Goal: Task Accomplishment & Management: Manage account settings

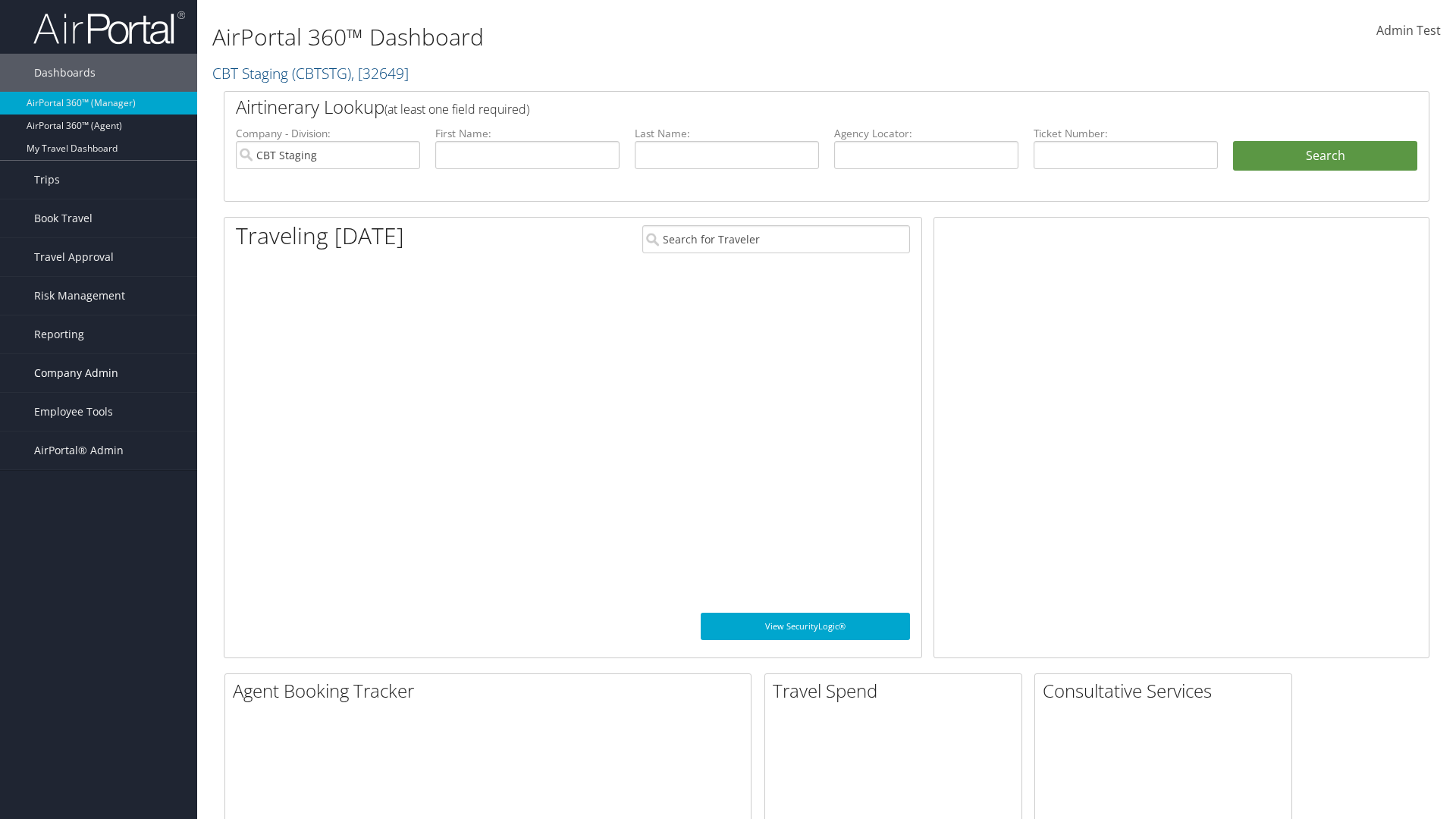
click at [99, 373] on span "Company Admin" at bounding box center [77, 373] width 84 height 37
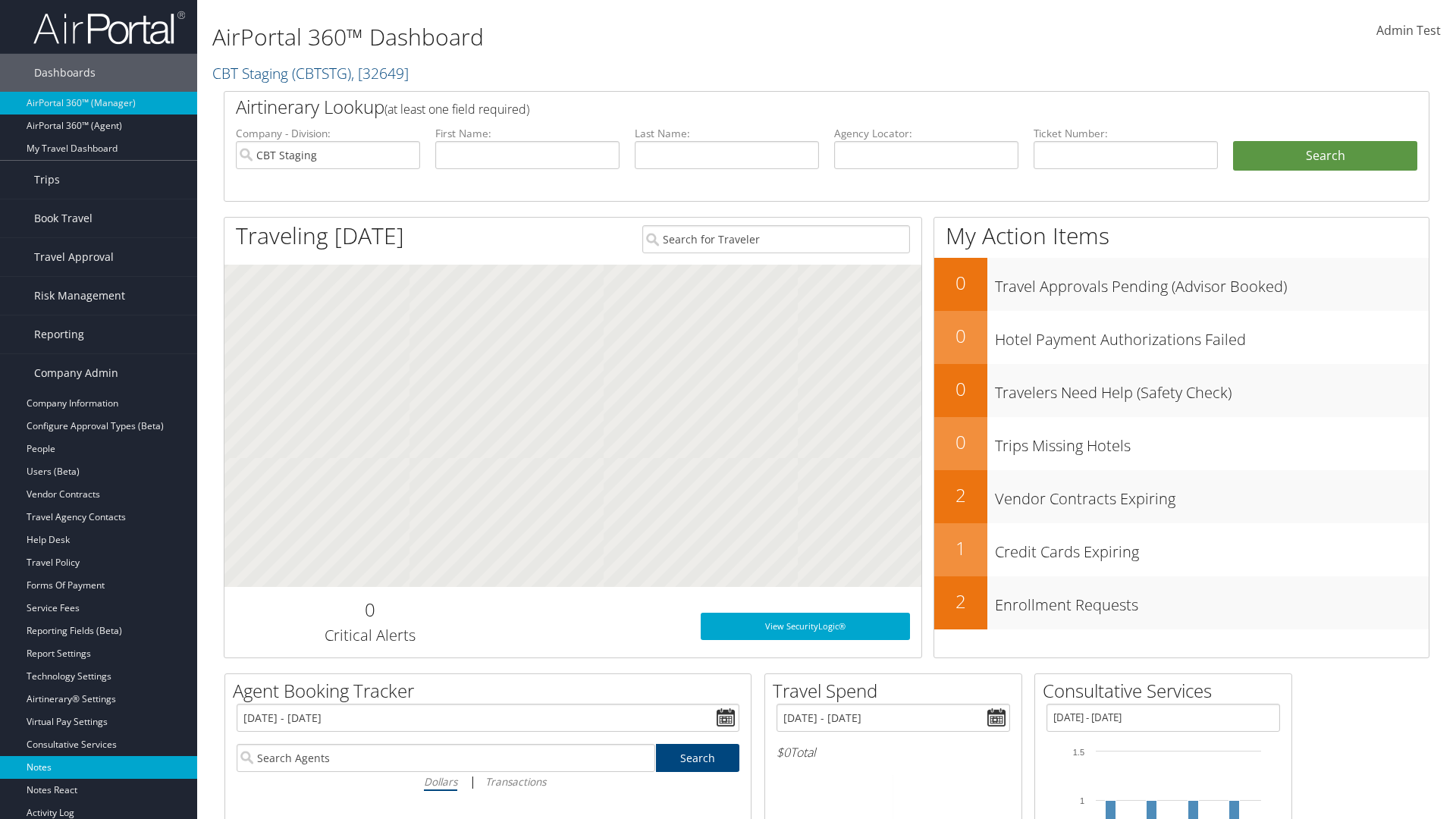
click at [99, 767] on link "Notes" at bounding box center [98, 768] width 197 height 23
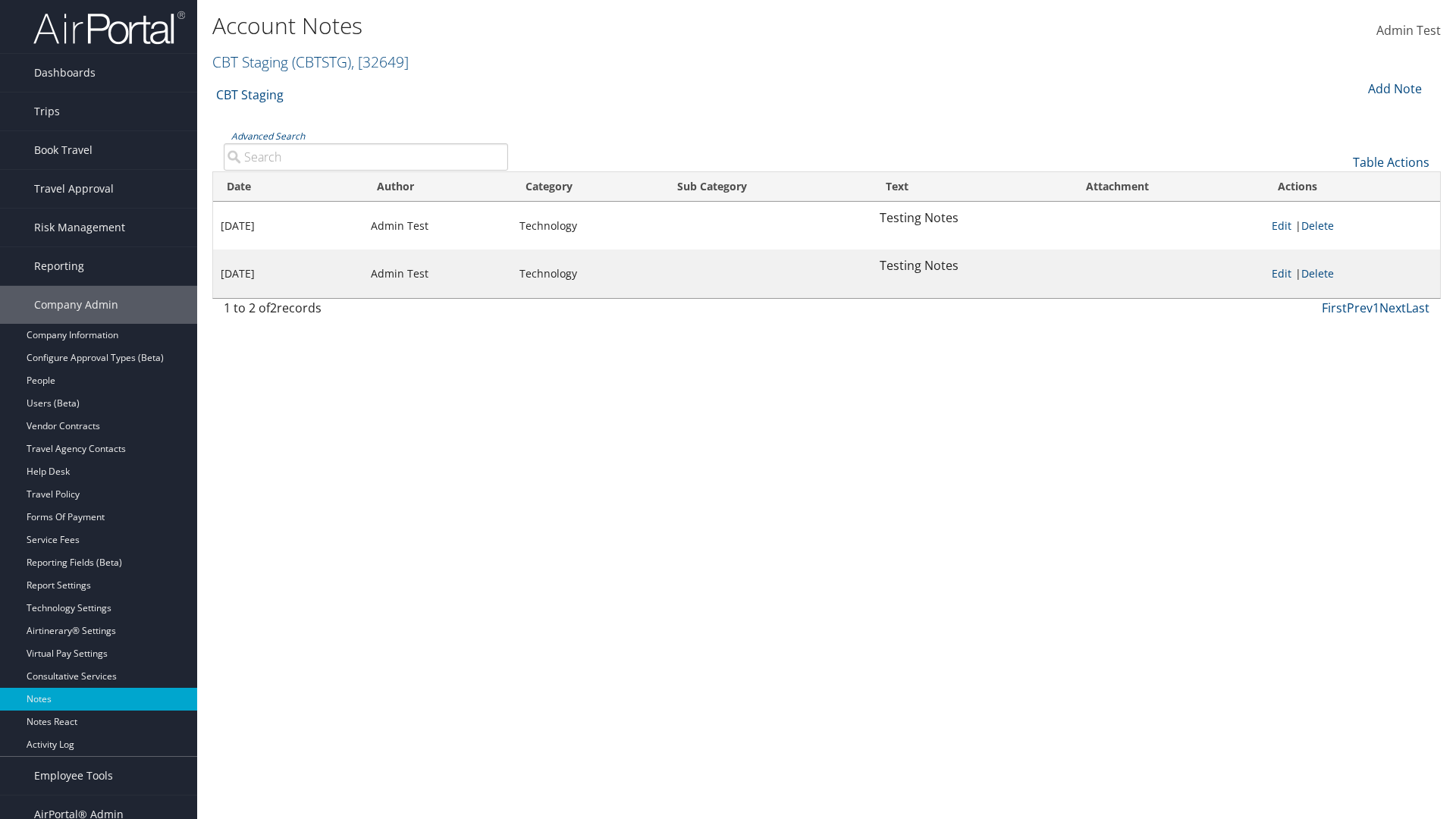
click at [1393, 88] on div "Add Note" at bounding box center [1393, 88] width 72 height 18
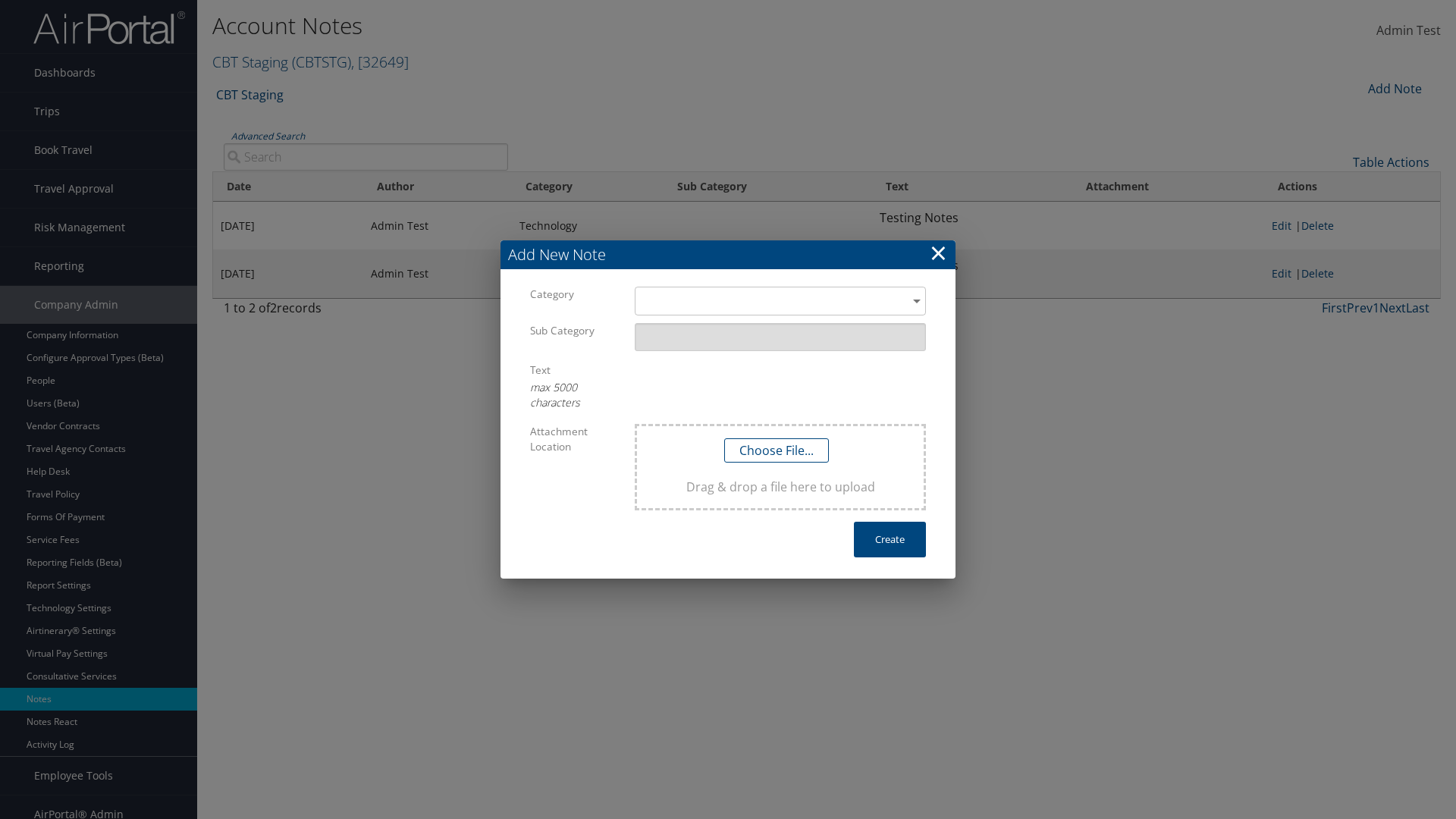
click at [728, 254] on h3 "Add New Note" at bounding box center [728, 254] width 455 height 29
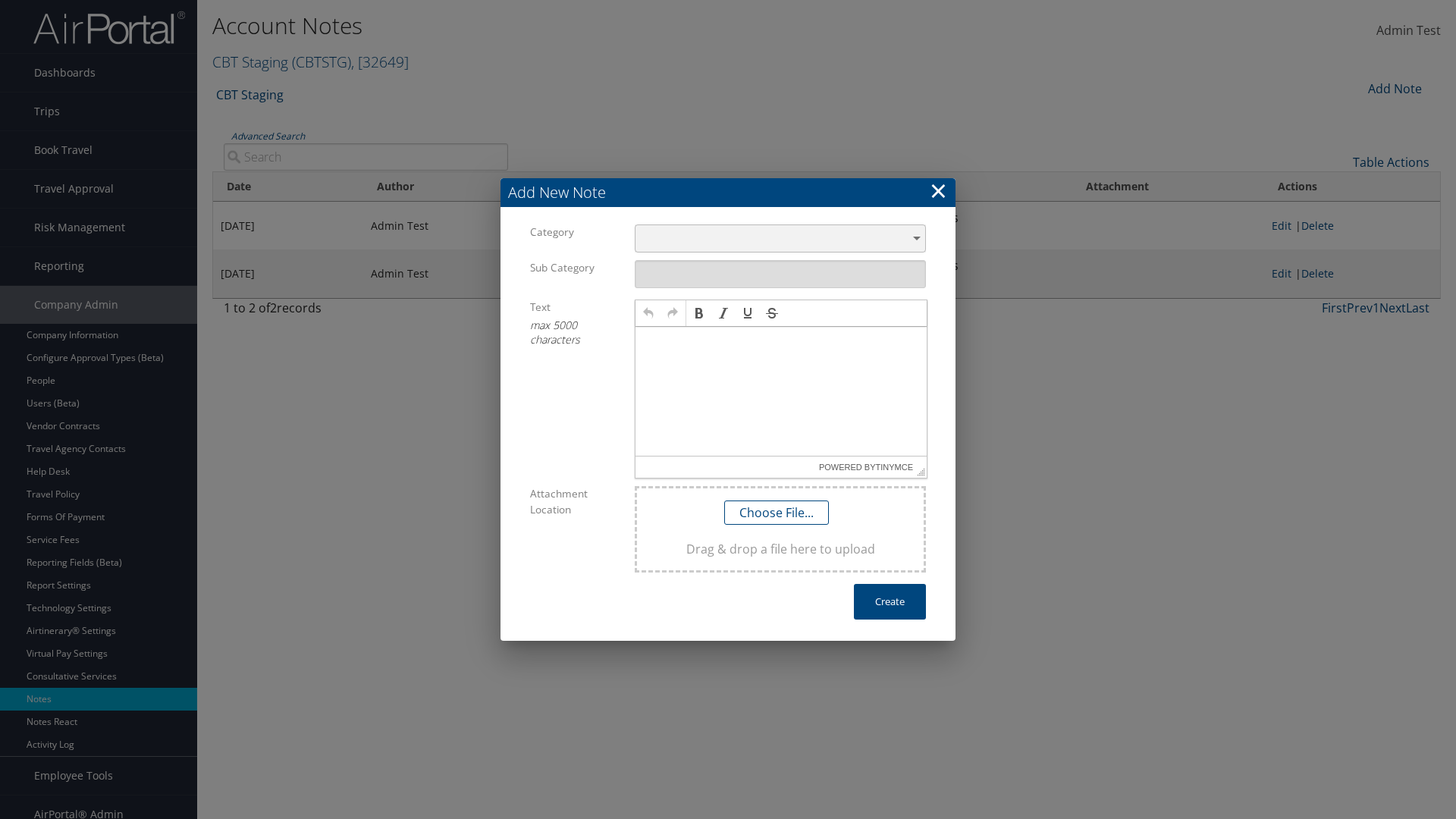
click at [780, 238] on div "​" at bounding box center [779, 238] width 291 height 28
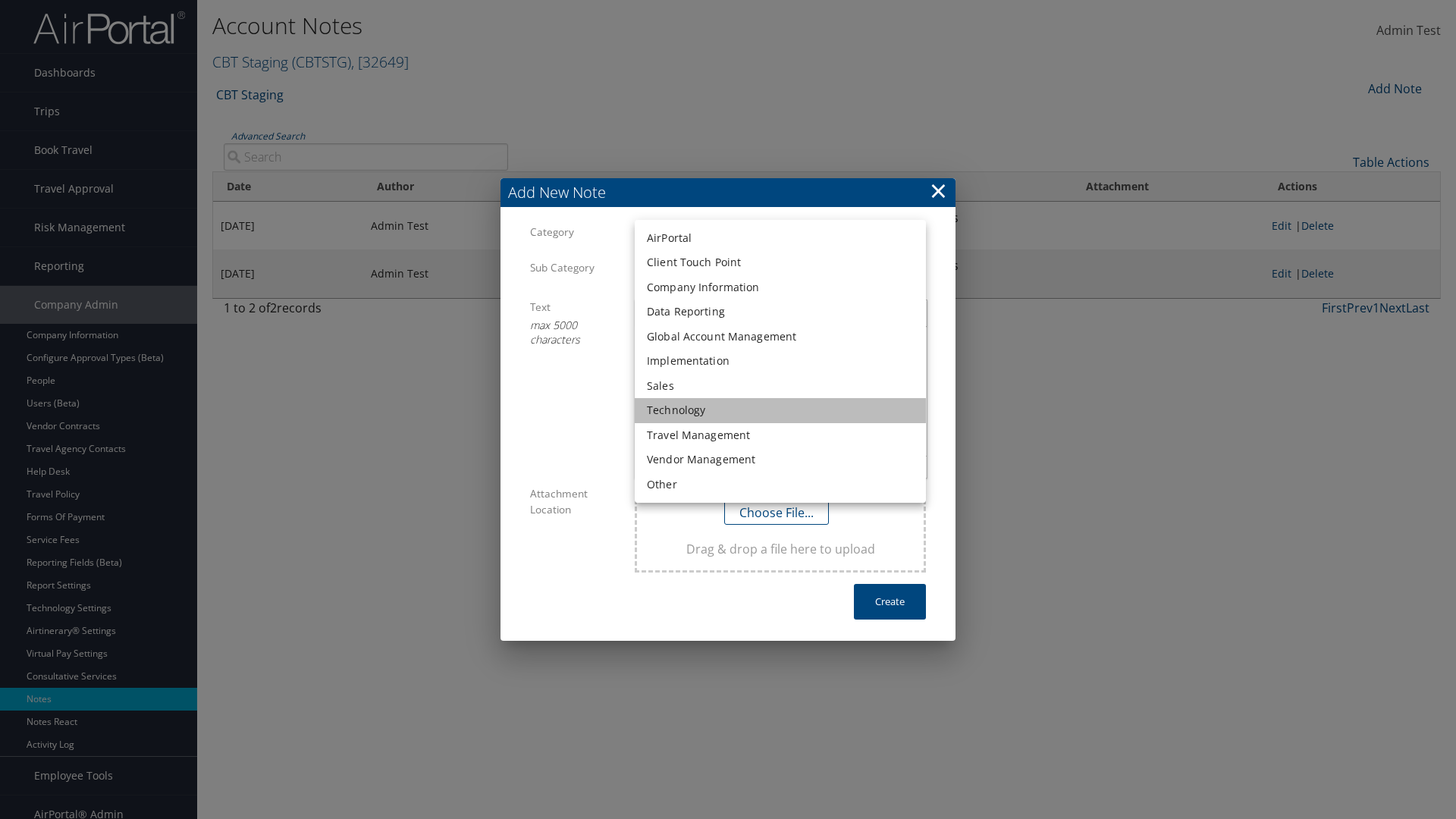
click at [780, 410] on li "Technology" at bounding box center [779, 411] width 291 height 25
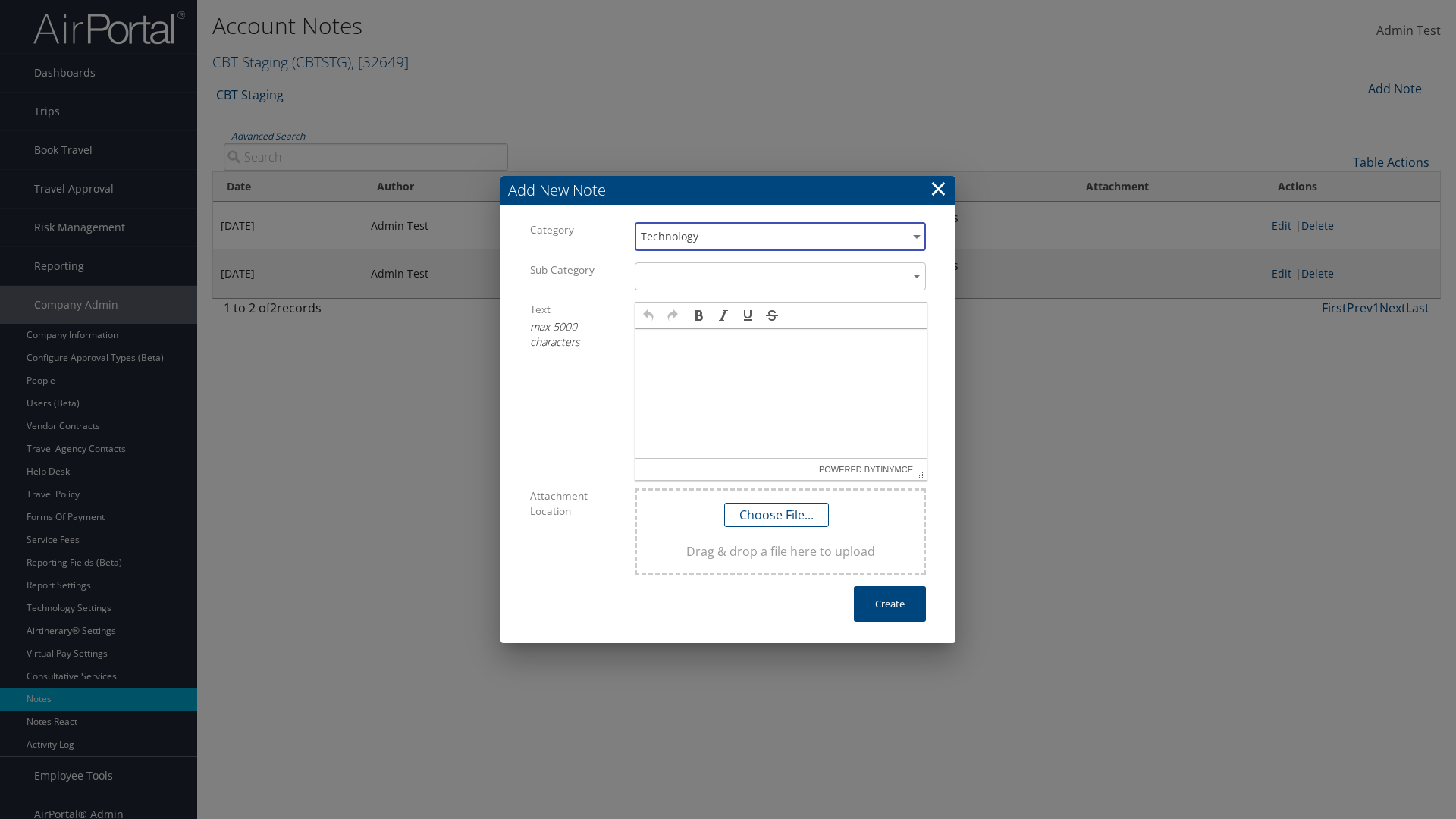
click at [781, 343] on p at bounding box center [780, 344] width 279 height 12
click at [890, 604] on button "Create" at bounding box center [889, 604] width 72 height 36
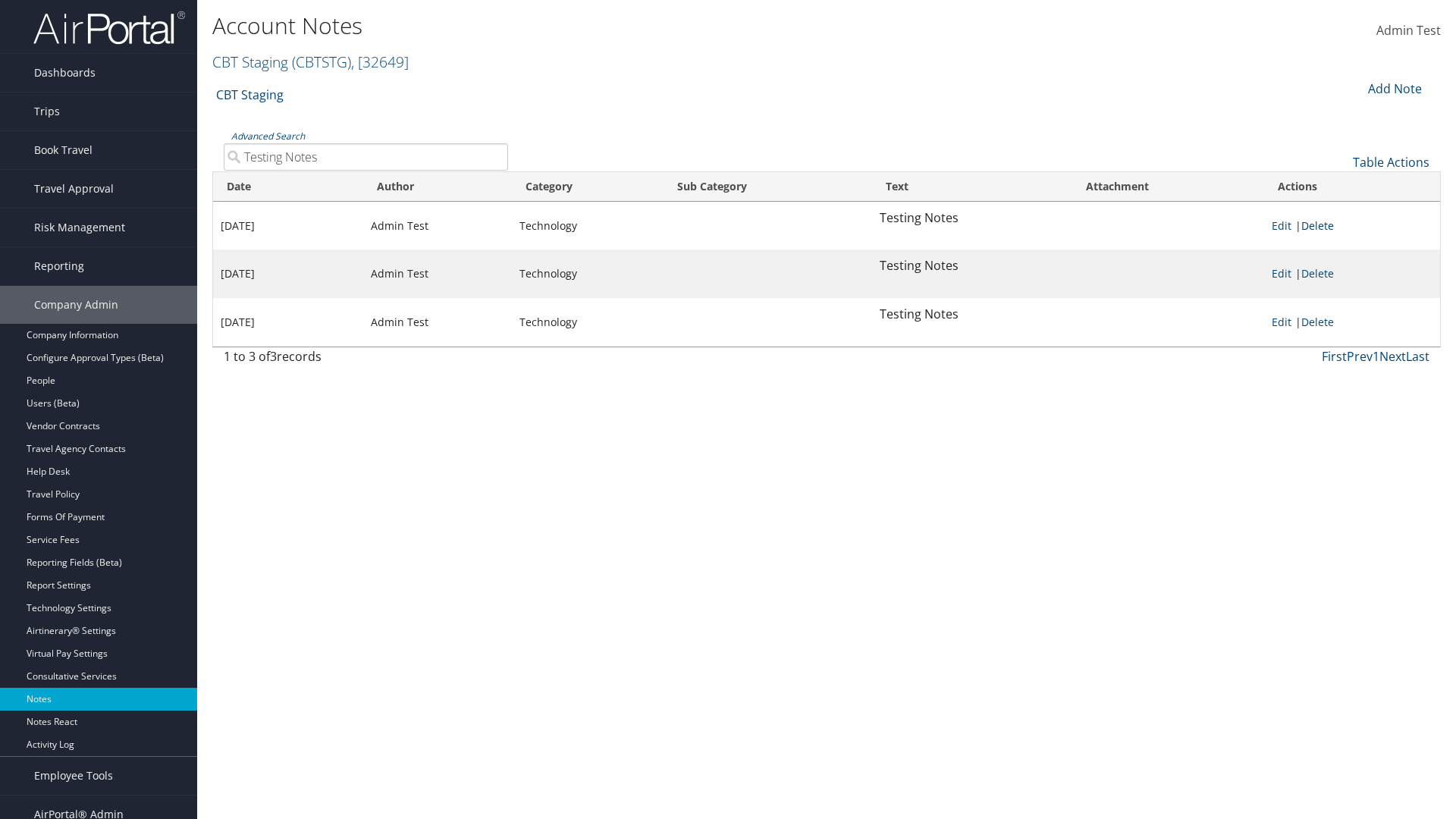
type input "Testing Notes"
click at [1320, 226] on link "Delete" at bounding box center [1318, 226] width 33 height 14
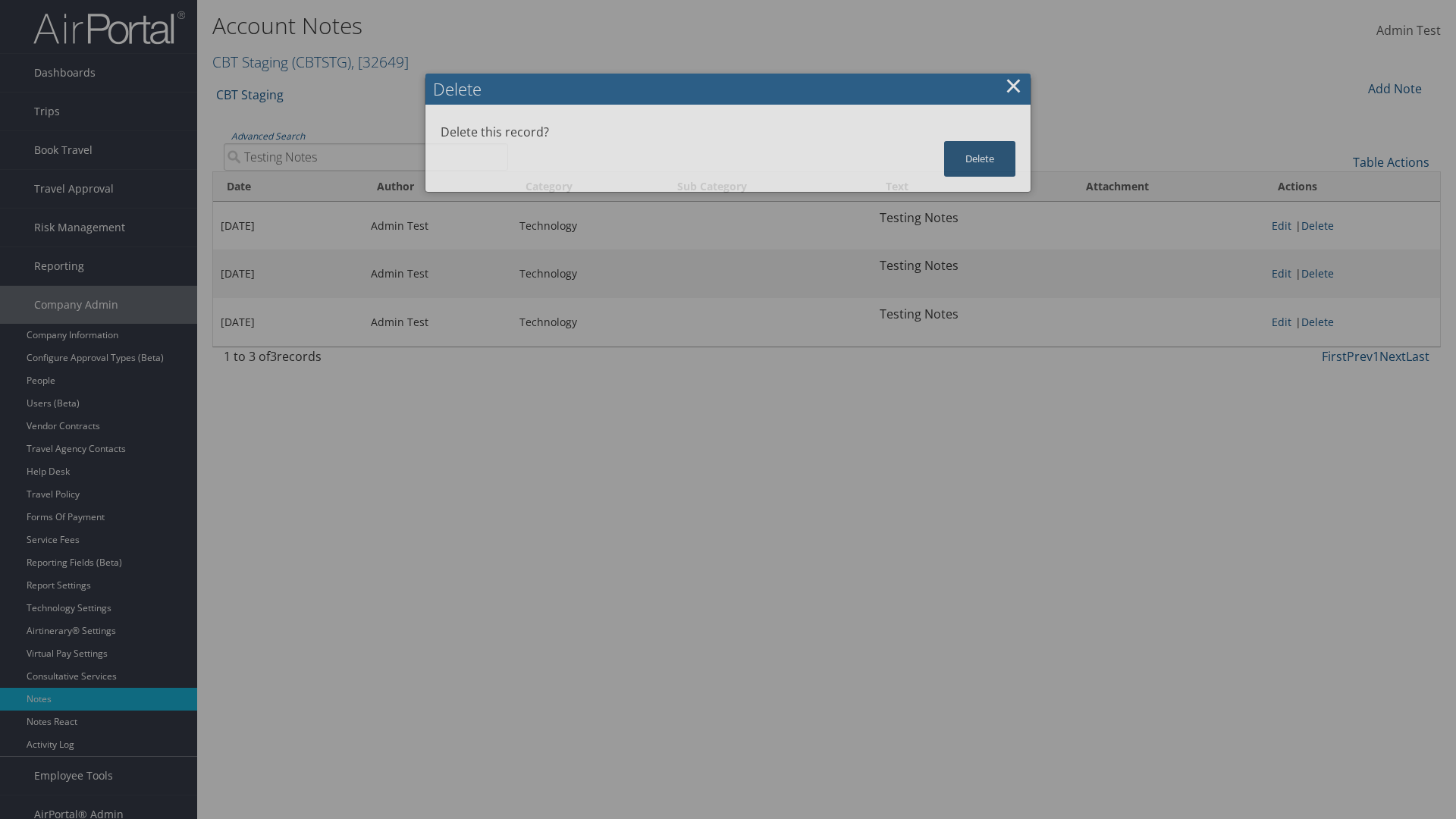
click at [980, 141] on button "Delete" at bounding box center [979, 158] width 71 height 36
